Goal: Task Accomplishment & Management: Manage account settings

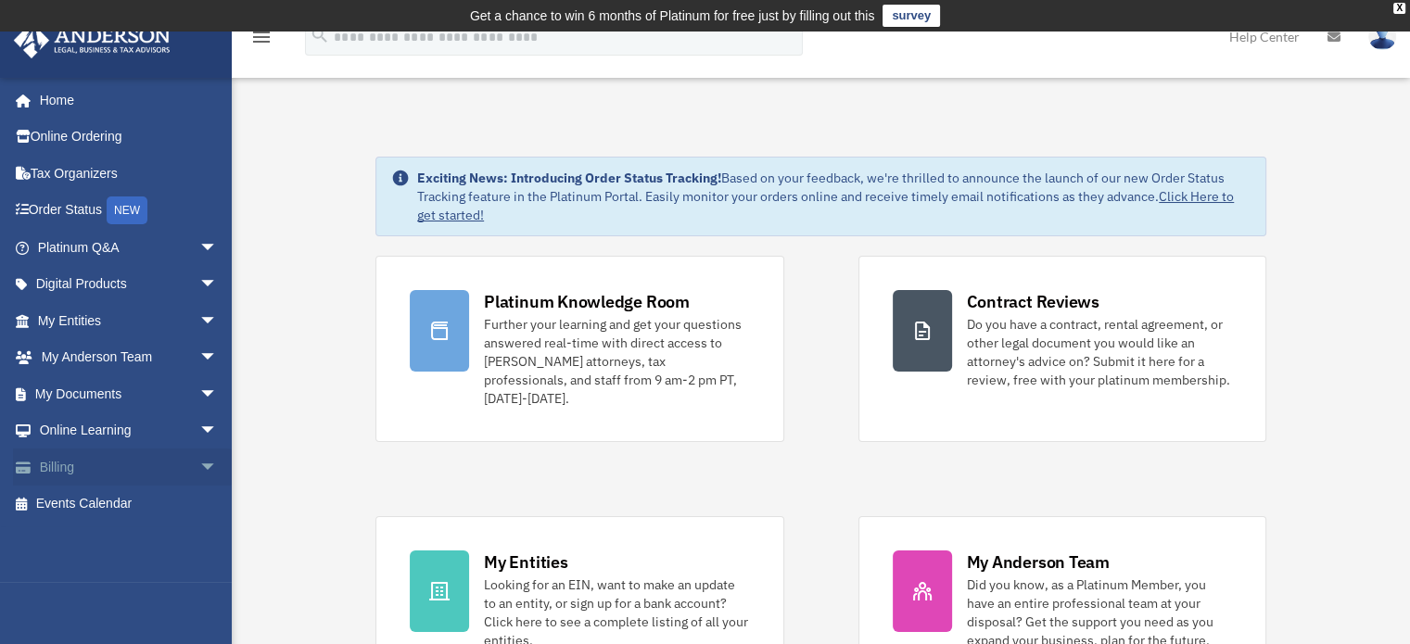
click at [138, 455] on link "Billing arrow_drop_down" at bounding box center [129, 467] width 233 height 37
click at [199, 466] on span "arrow_drop_down" at bounding box center [217, 468] width 37 height 38
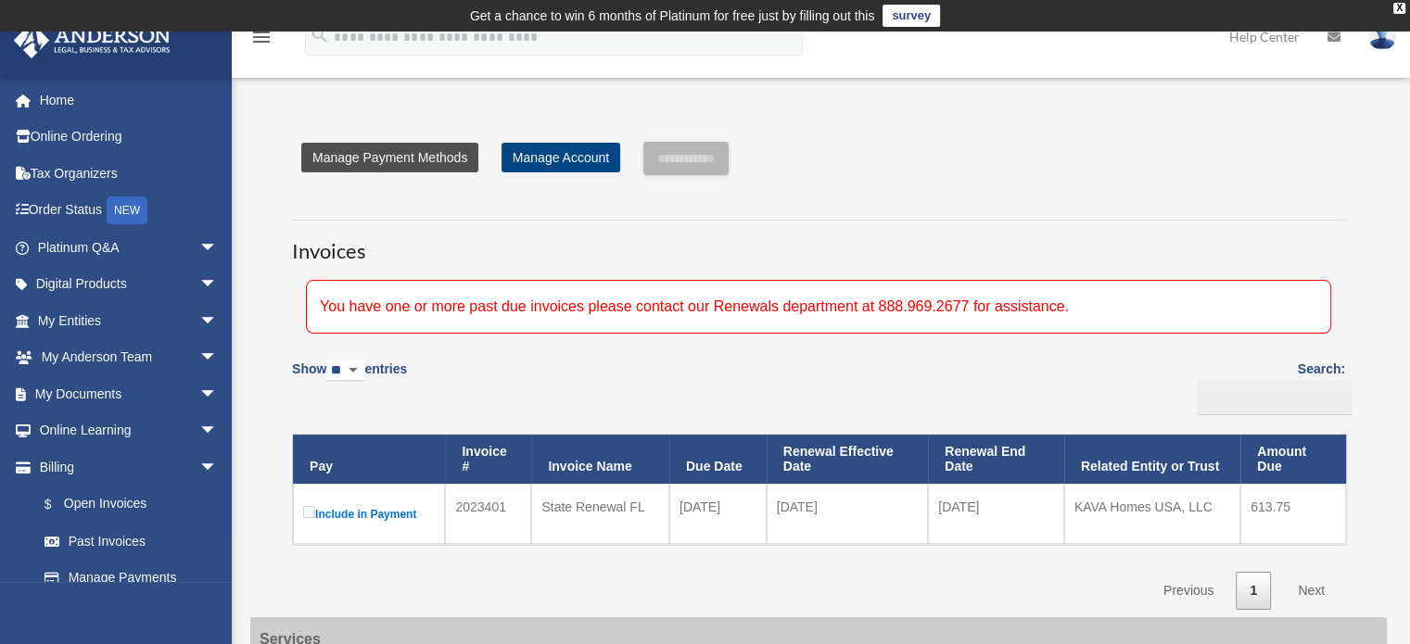
click at [408, 165] on link "Manage Payment Methods" at bounding box center [389, 158] width 177 height 30
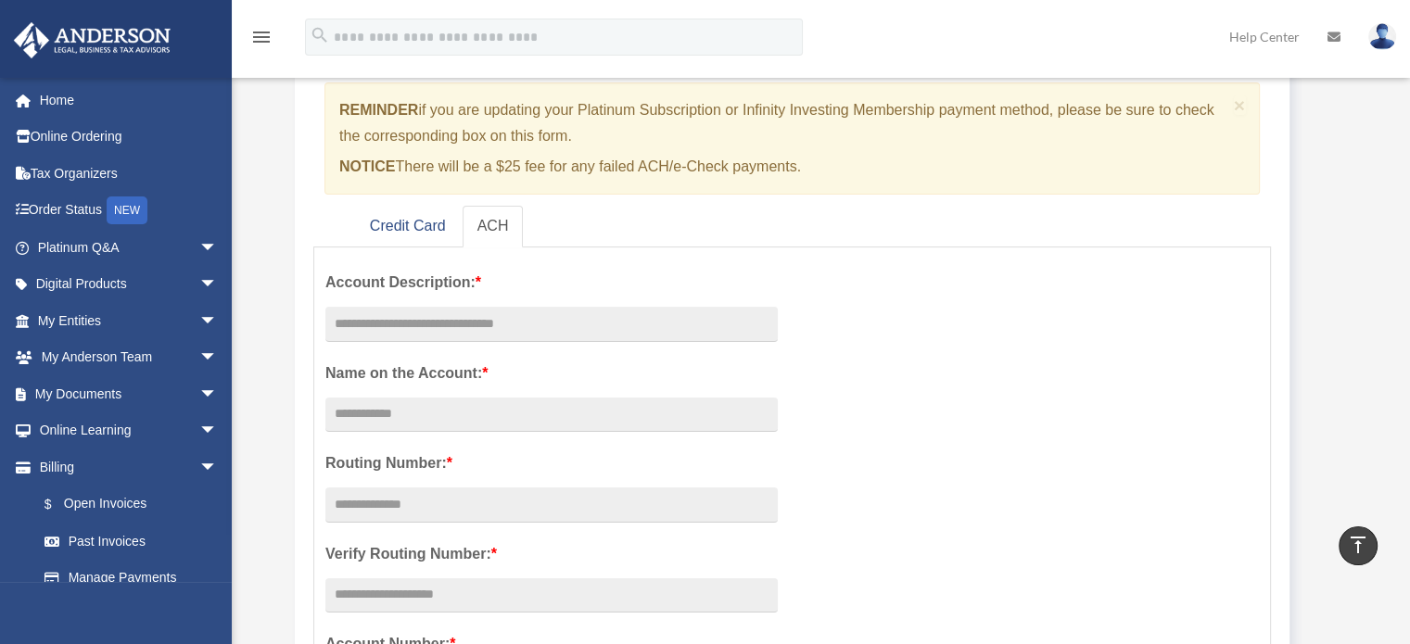
scroll to position [185, 0]
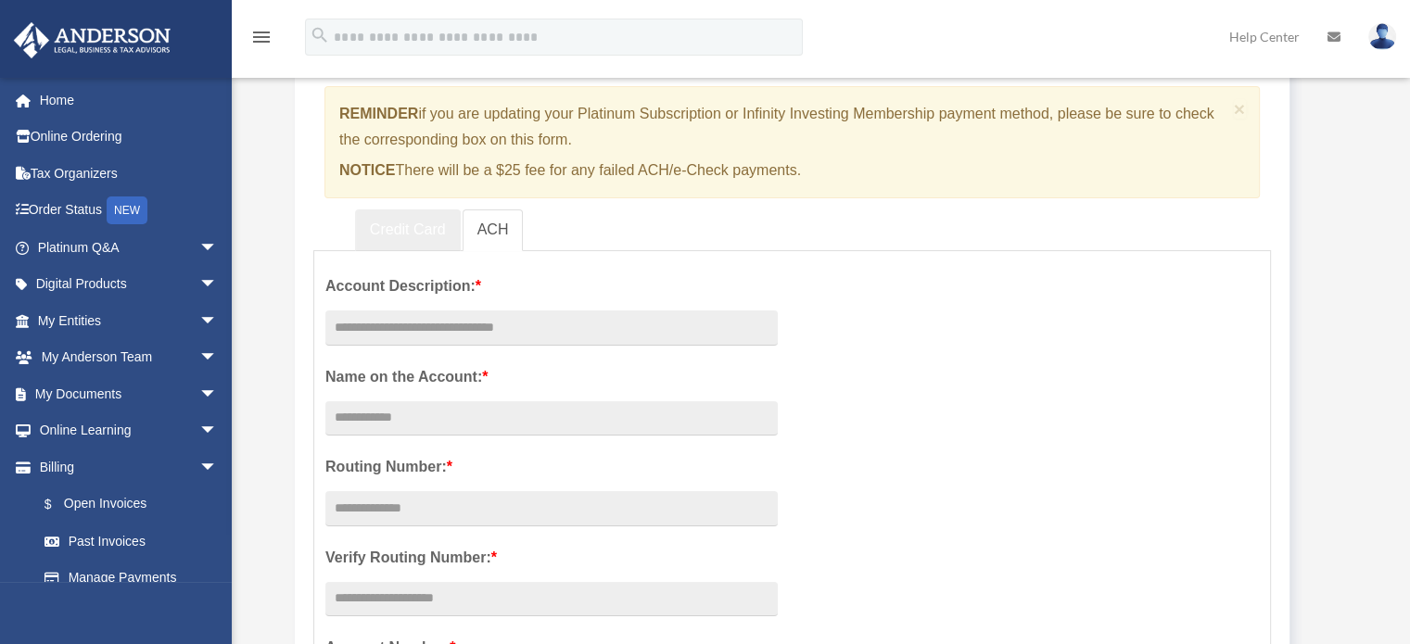
click at [398, 236] on link "Credit Card" at bounding box center [408, 230] width 106 height 42
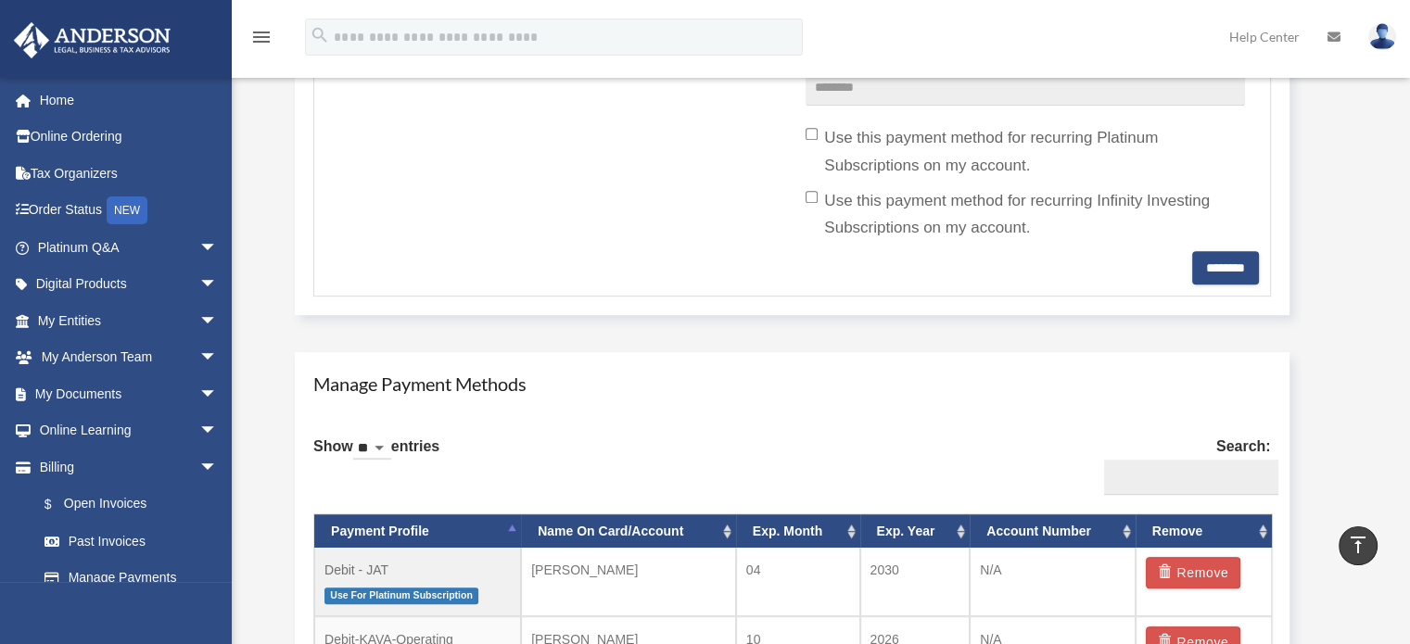
scroll to position [1205, 0]
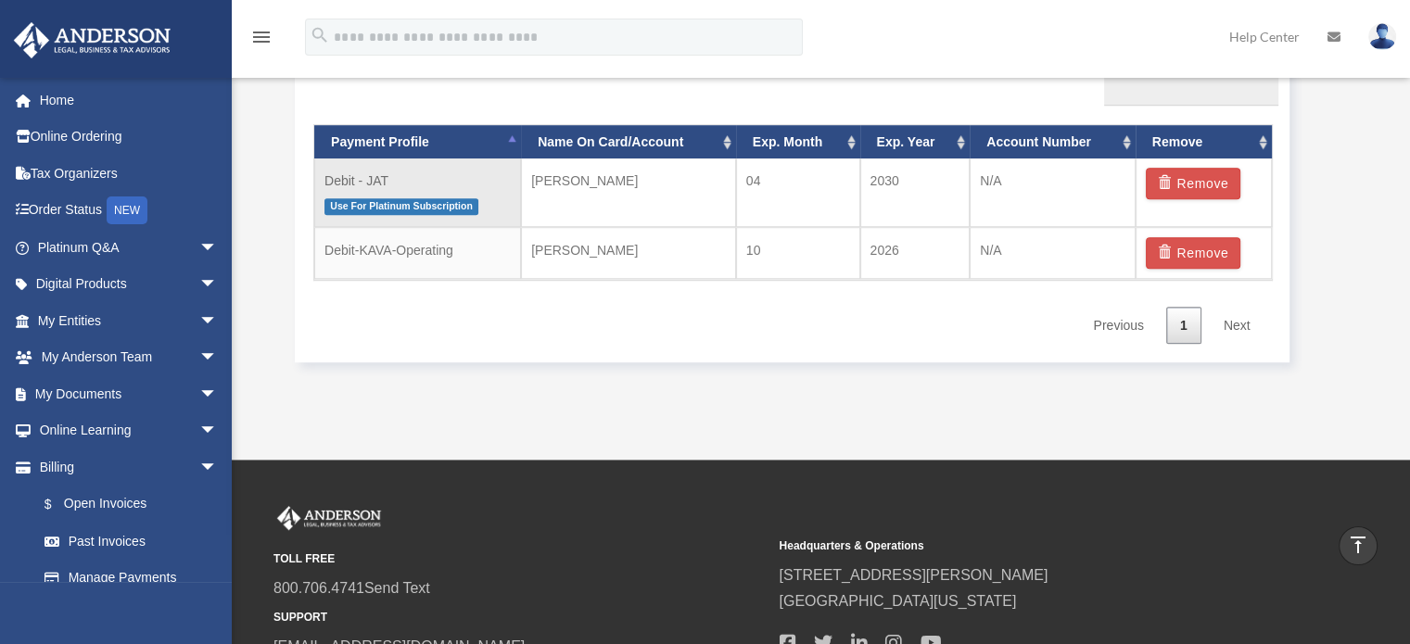
drag, startPoint x: 504, startPoint y: 192, endPoint x: 581, endPoint y: 184, distance: 77.3
click at [505, 190] on td "Debit - JAT Use For Platinum Subscription" at bounding box center [417, 192] width 207 height 69
click at [586, 184] on td "[PERSON_NAME]" at bounding box center [628, 192] width 215 height 69
click at [609, 196] on td "[PERSON_NAME]" at bounding box center [628, 192] width 215 height 69
click at [600, 209] on td "[PERSON_NAME]" at bounding box center [628, 192] width 215 height 69
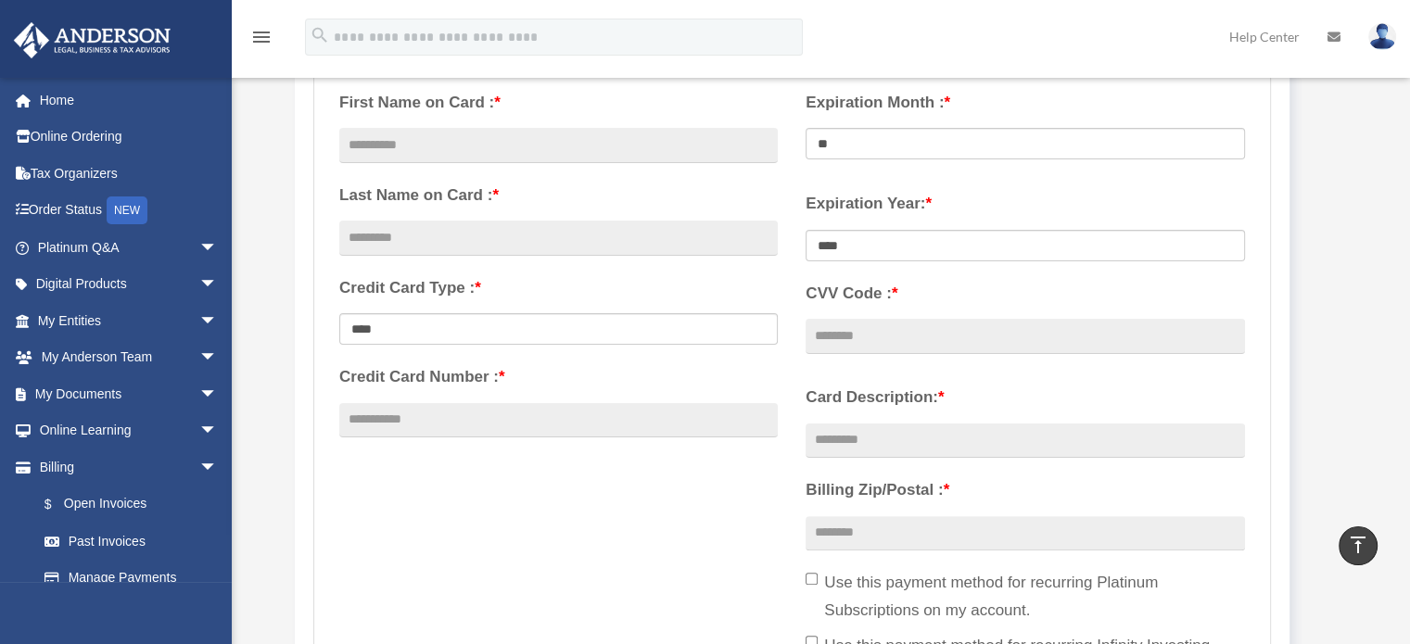
scroll to position [0, 0]
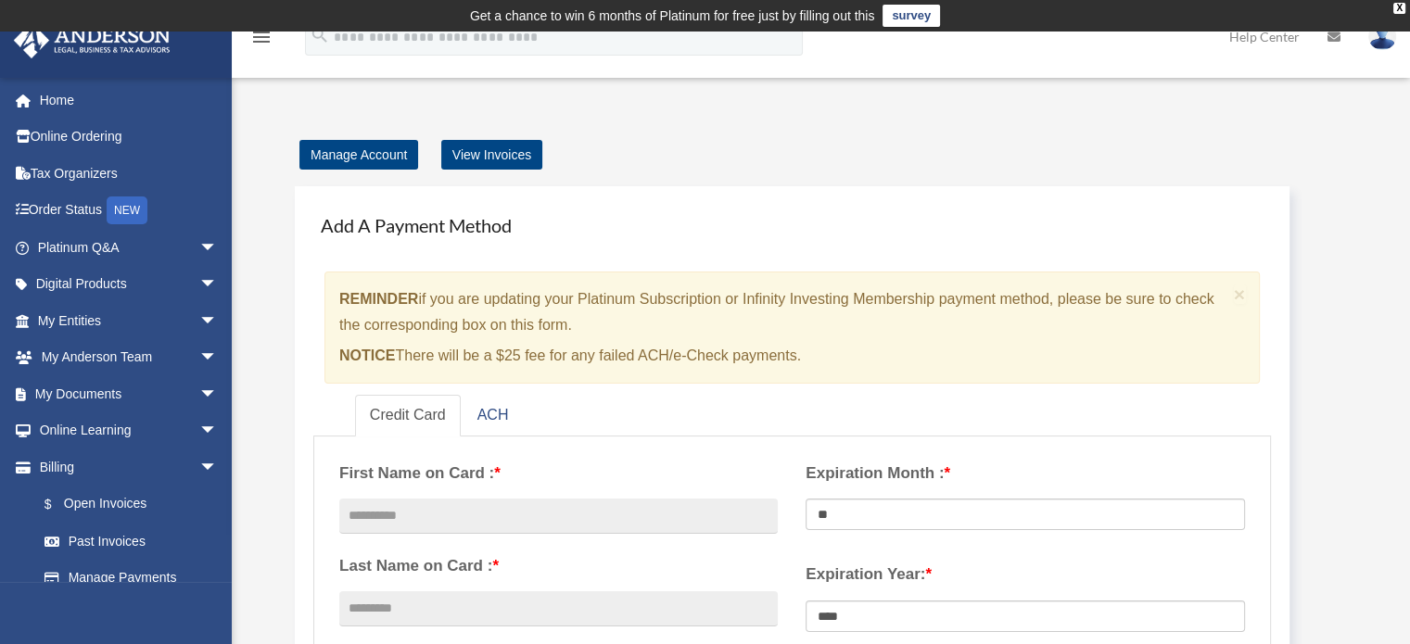
click at [669, 237] on h4 "Add A Payment Method" at bounding box center [791, 225] width 957 height 41
click at [161, 536] on link "Past Invoices" at bounding box center [136, 541] width 220 height 37
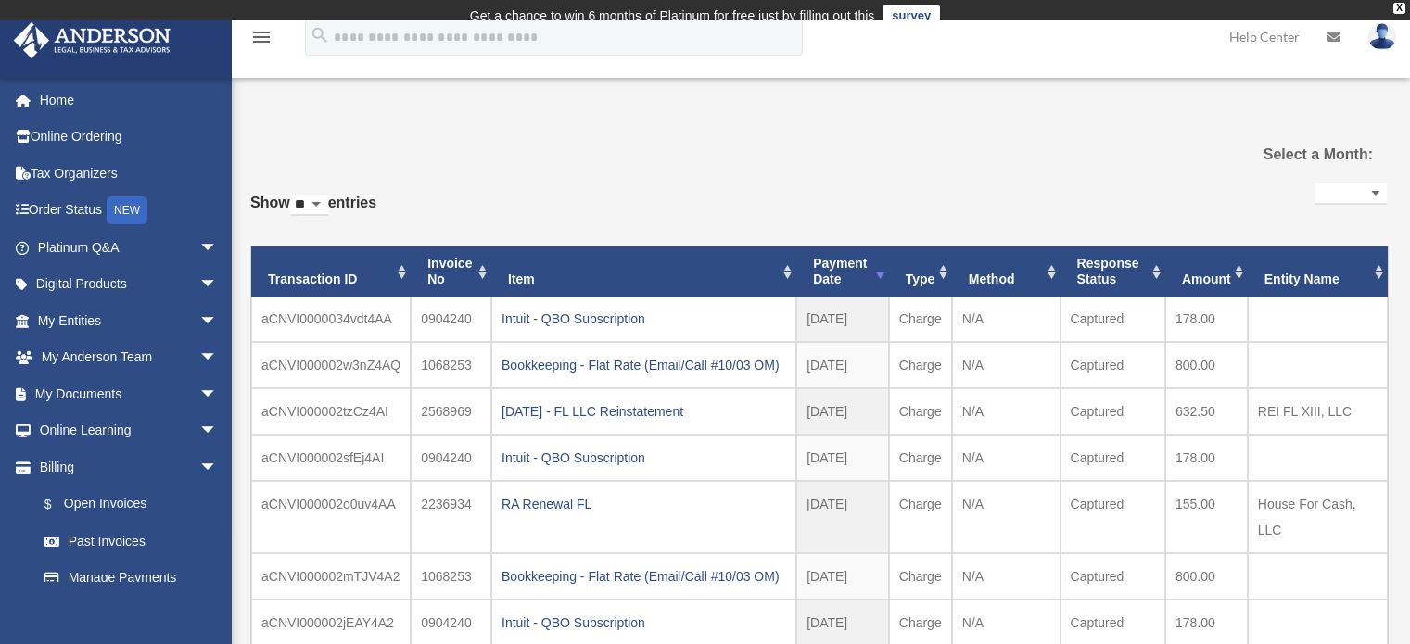
select select
